Goal: Information Seeking & Learning: Learn about a topic

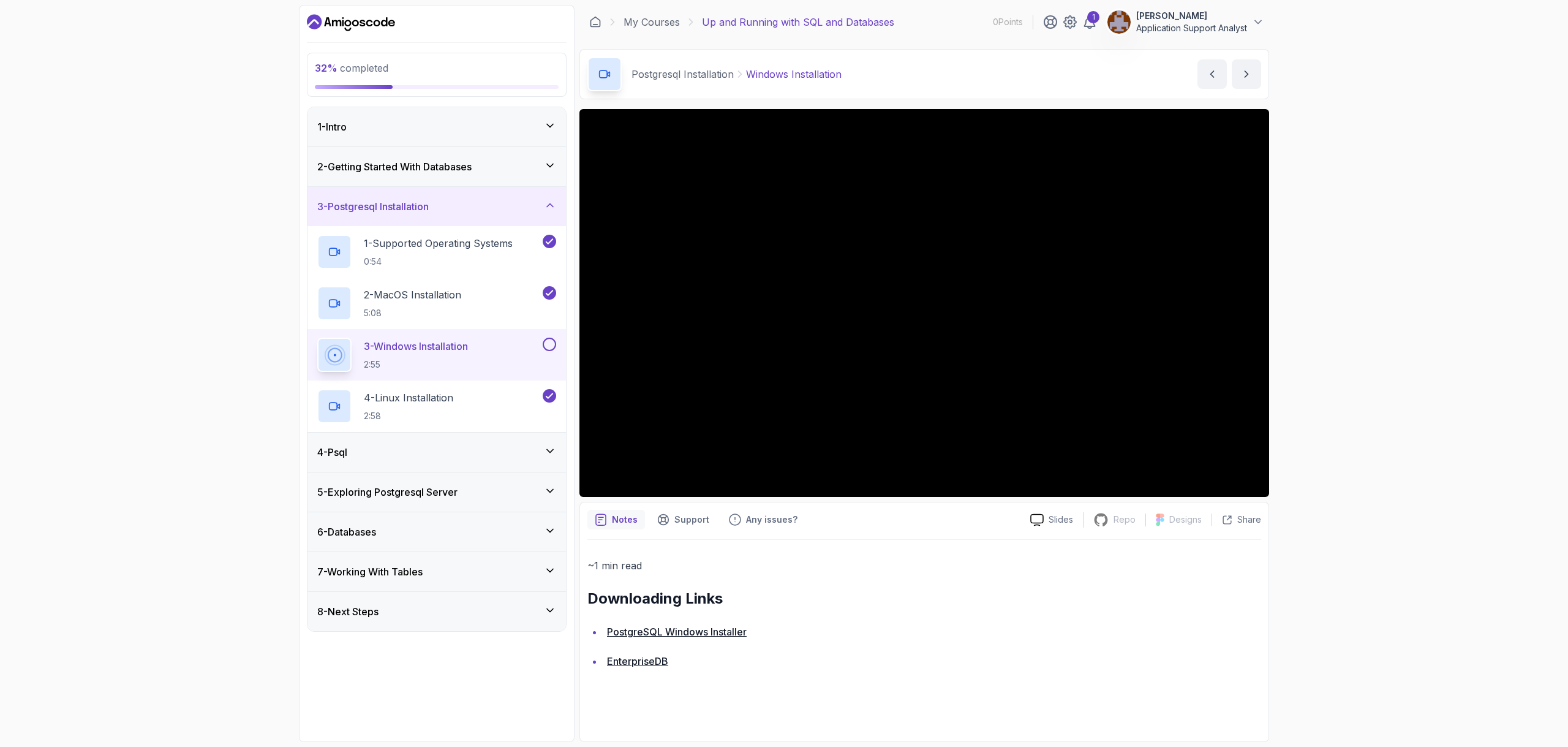
click at [550, 345] on button at bounding box center [549, 344] width 13 height 13
click at [394, 456] on div "4 - Psql" at bounding box center [436, 452] width 239 height 15
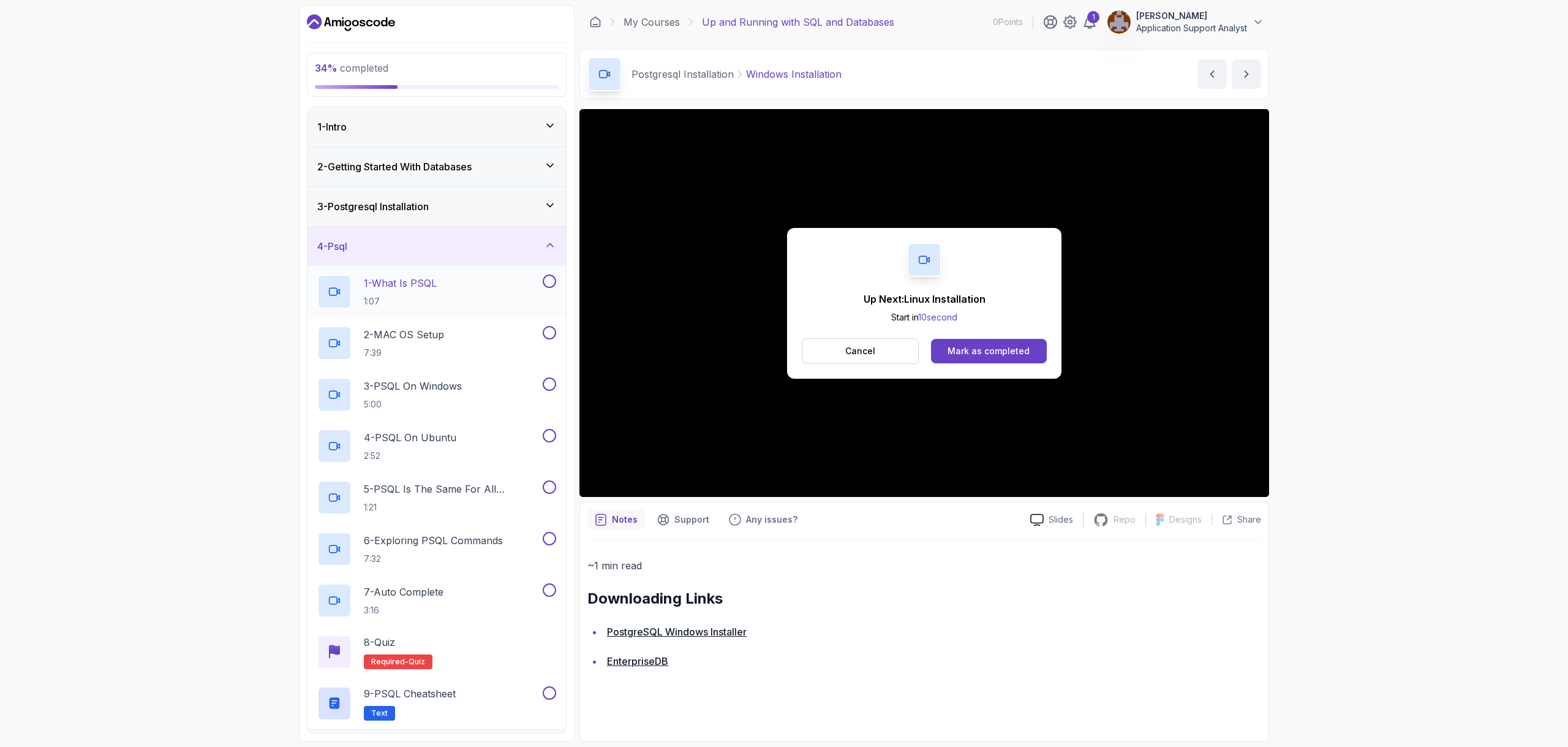
click at [406, 284] on p "1 - What Is PSQL" at bounding box center [400, 283] width 73 height 15
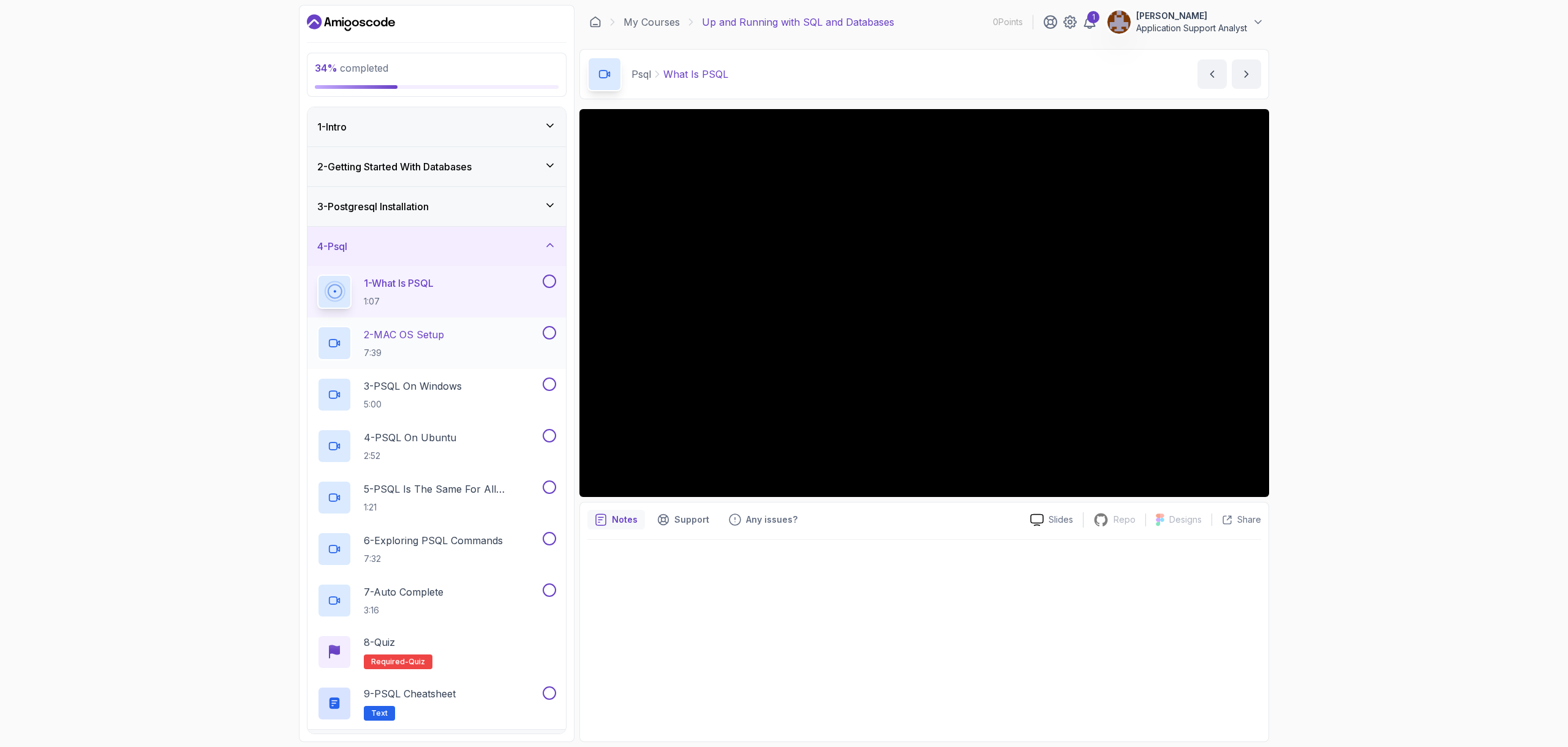
click at [553, 333] on button at bounding box center [549, 332] width 13 height 13
click at [550, 278] on button at bounding box center [549, 281] width 13 height 13
click at [550, 432] on button at bounding box center [549, 435] width 13 height 13
click at [501, 381] on div "3 - PSQL On Windows 5:00" at bounding box center [429, 395] width 223 height 34
